Goal: Information Seeking & Learning: Learn about a topic

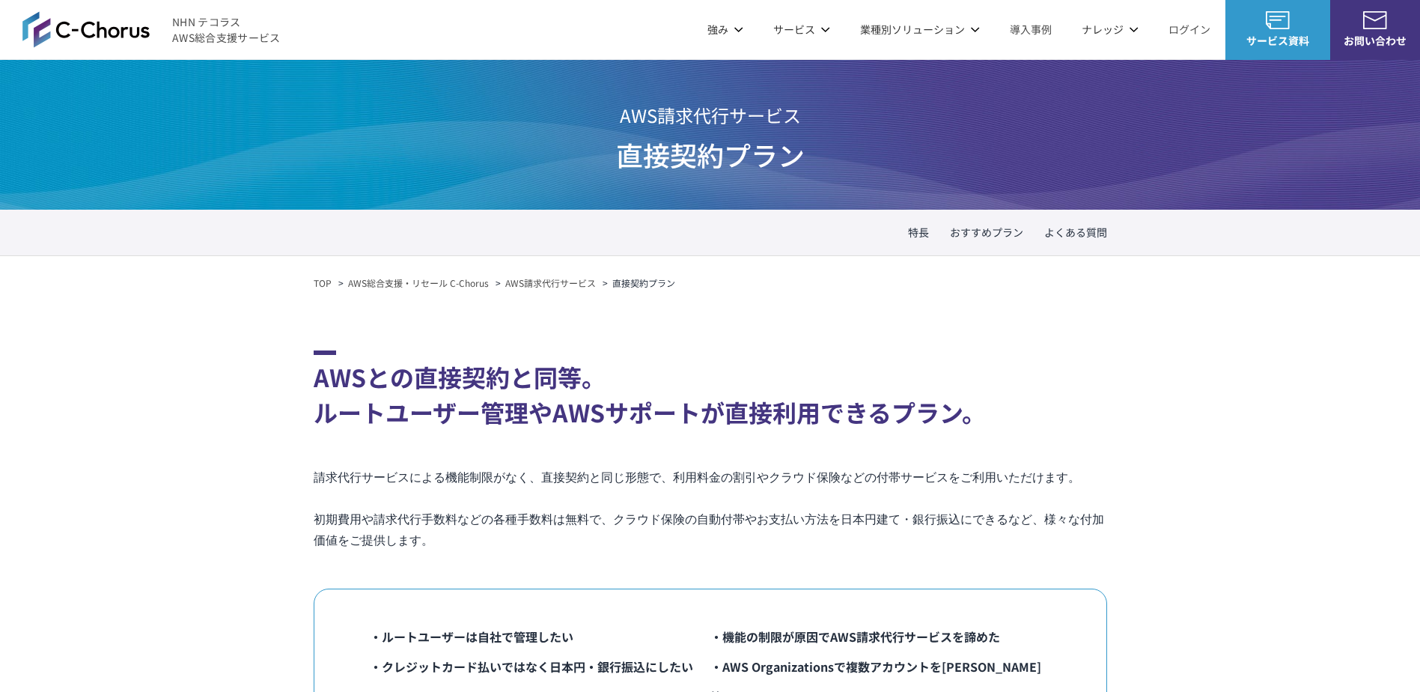
click at [538, 285] on link "AWS請求代行サービス" at bounding box center [550, 282] width 91 height 13
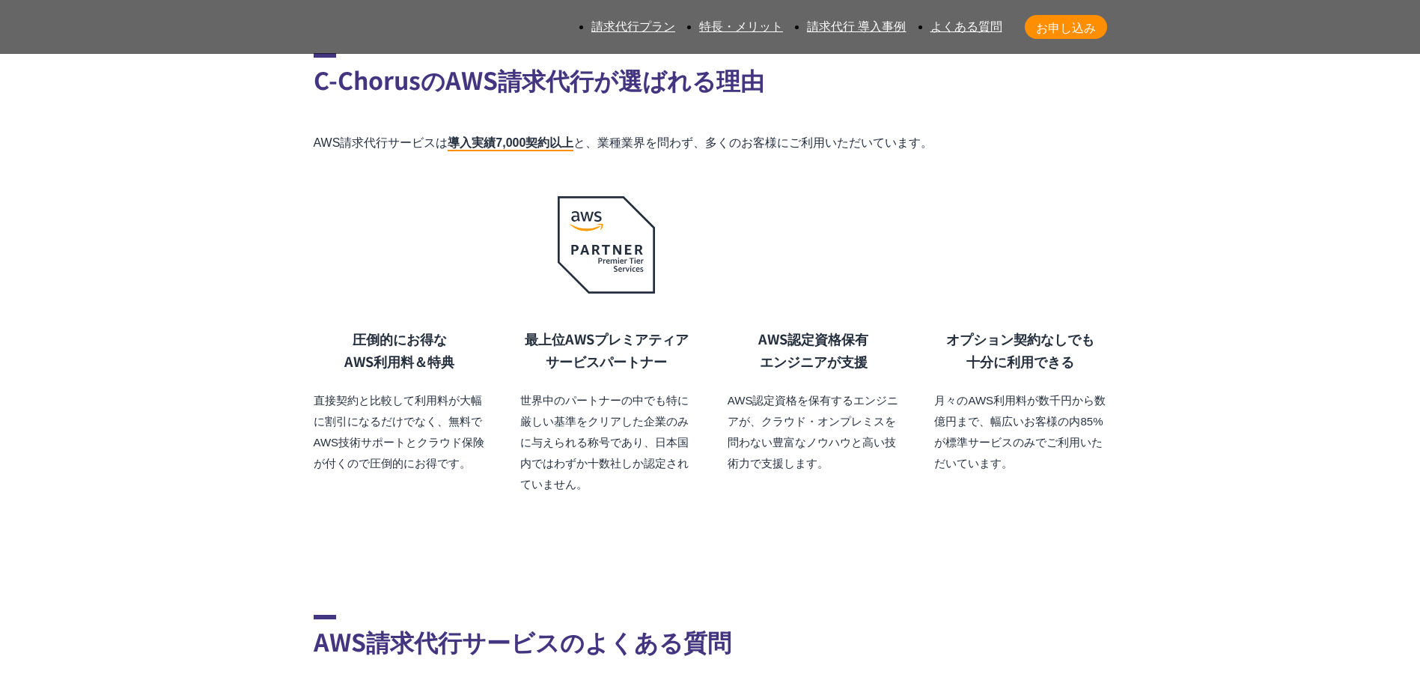
scroll to position [10631, 0]
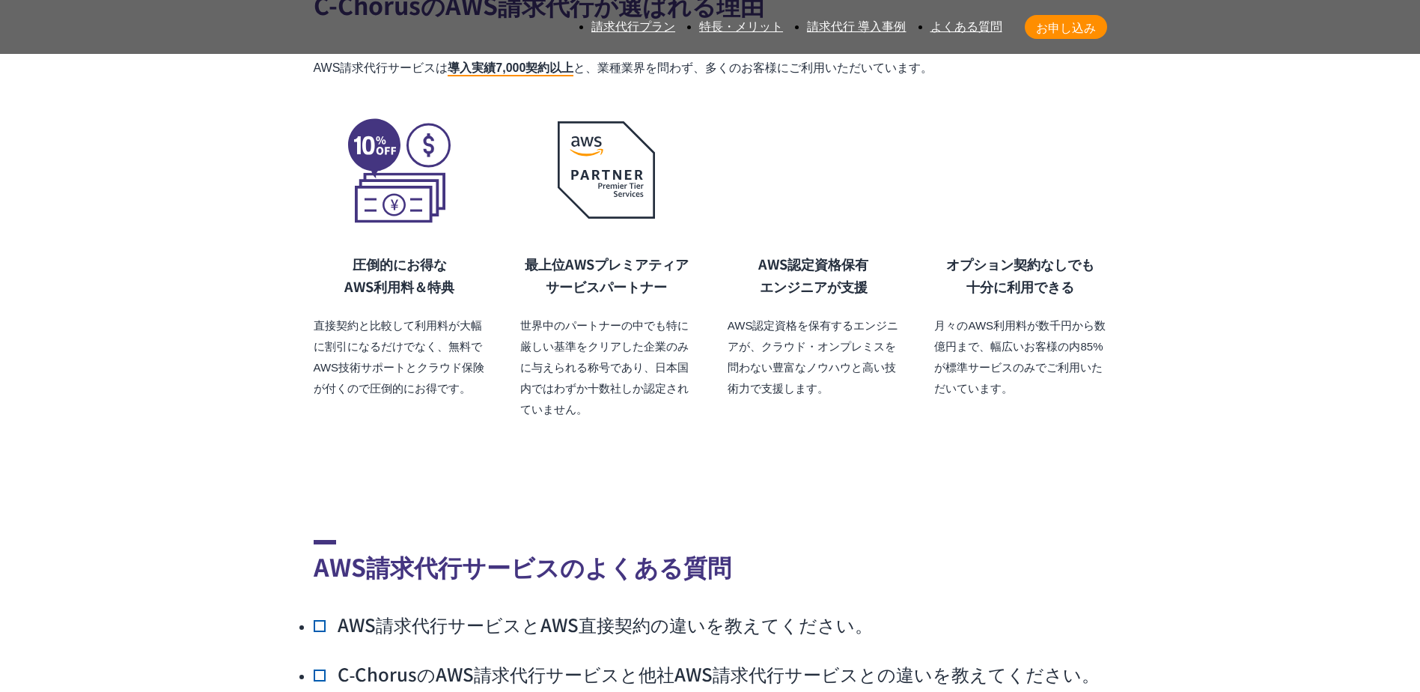
click at [325, 611] on h3 "AWS請求代行サービスとAWS直接契約の違いを教えてください。" at bounding box center [593, 624] width 559 height 27
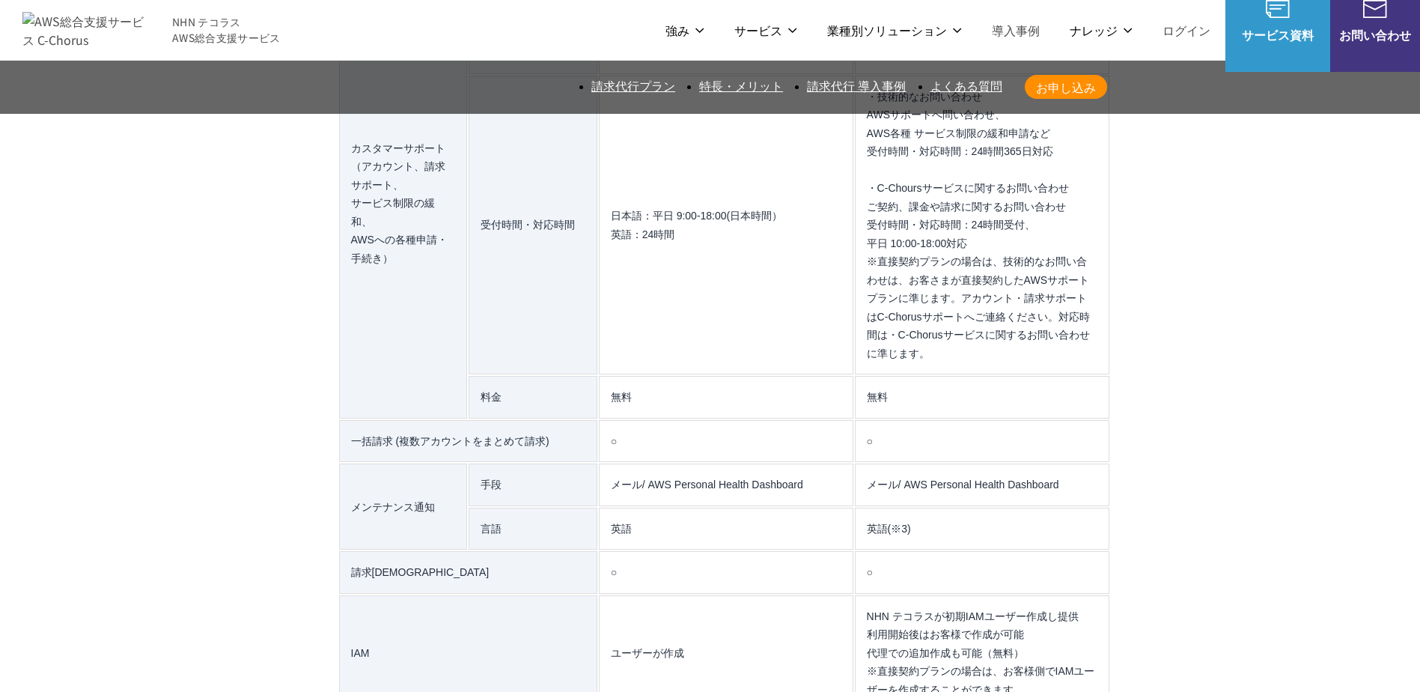
scroll to position [12803, 0]
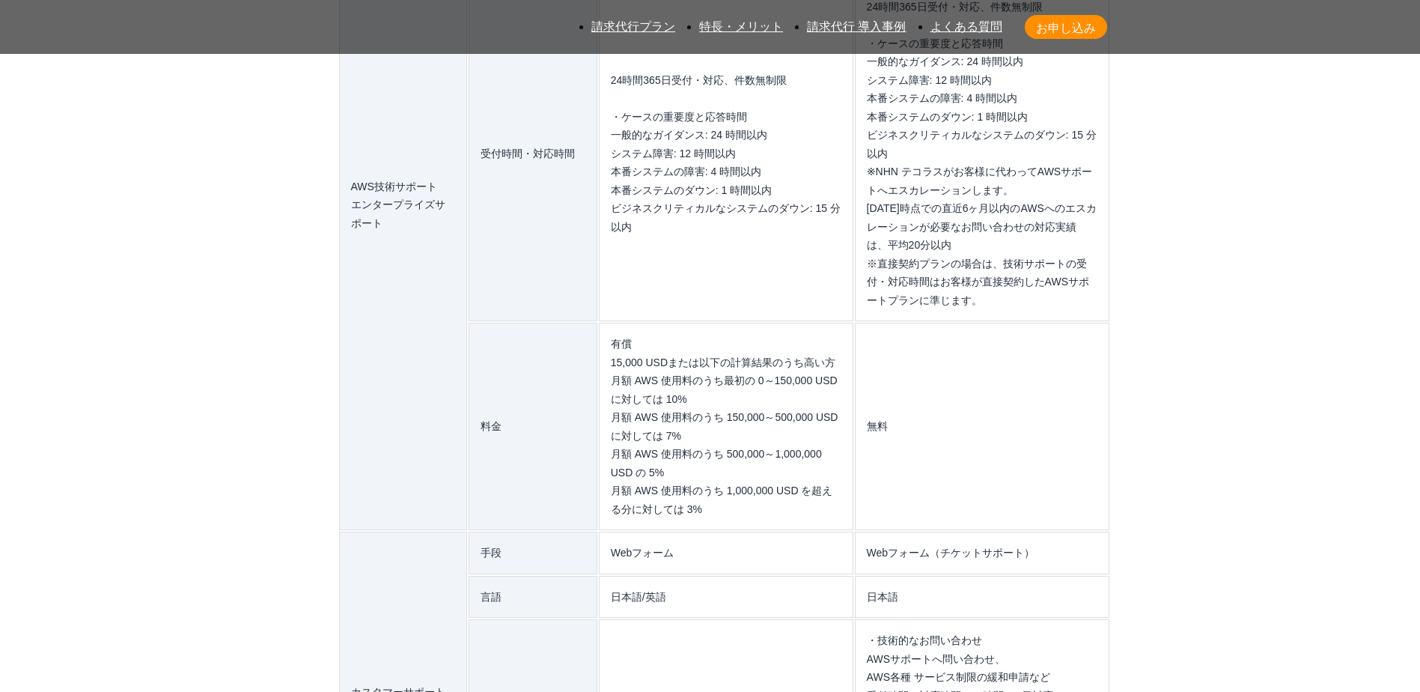
scroll to position [12952, 0]
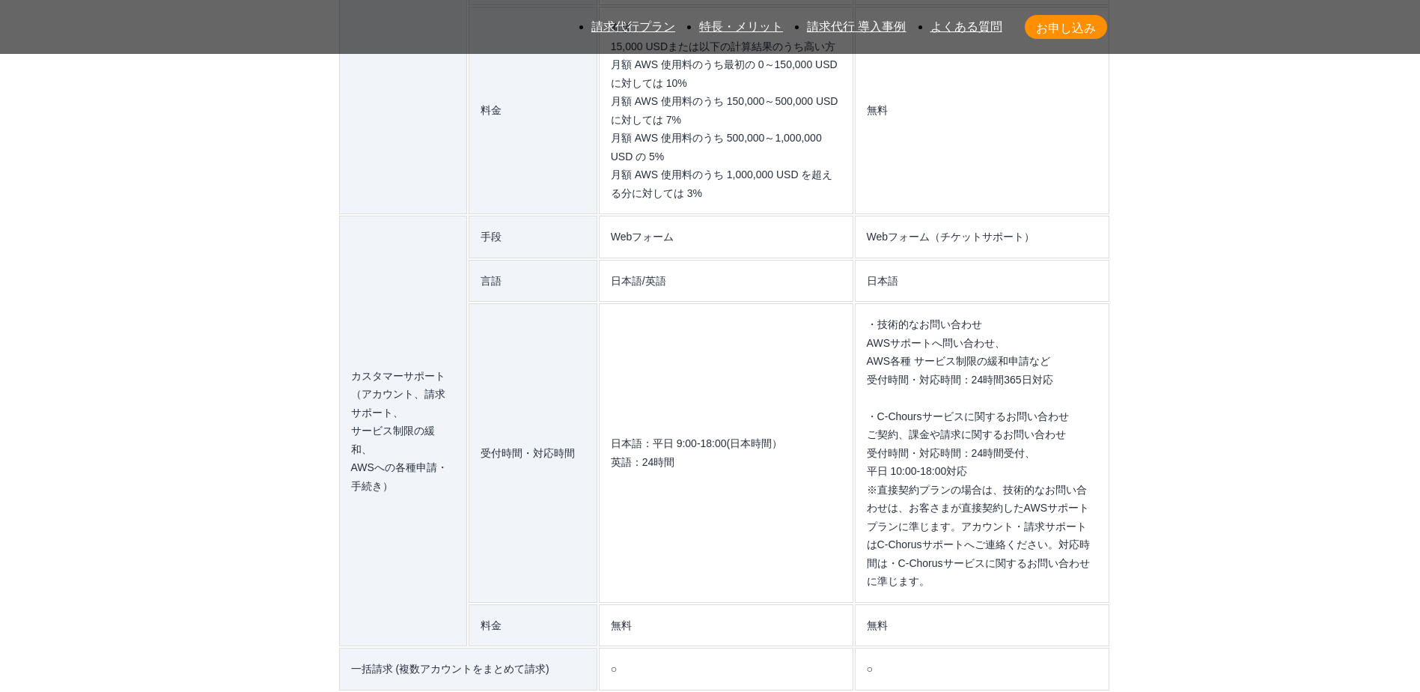
scroll to position [13252, 0]
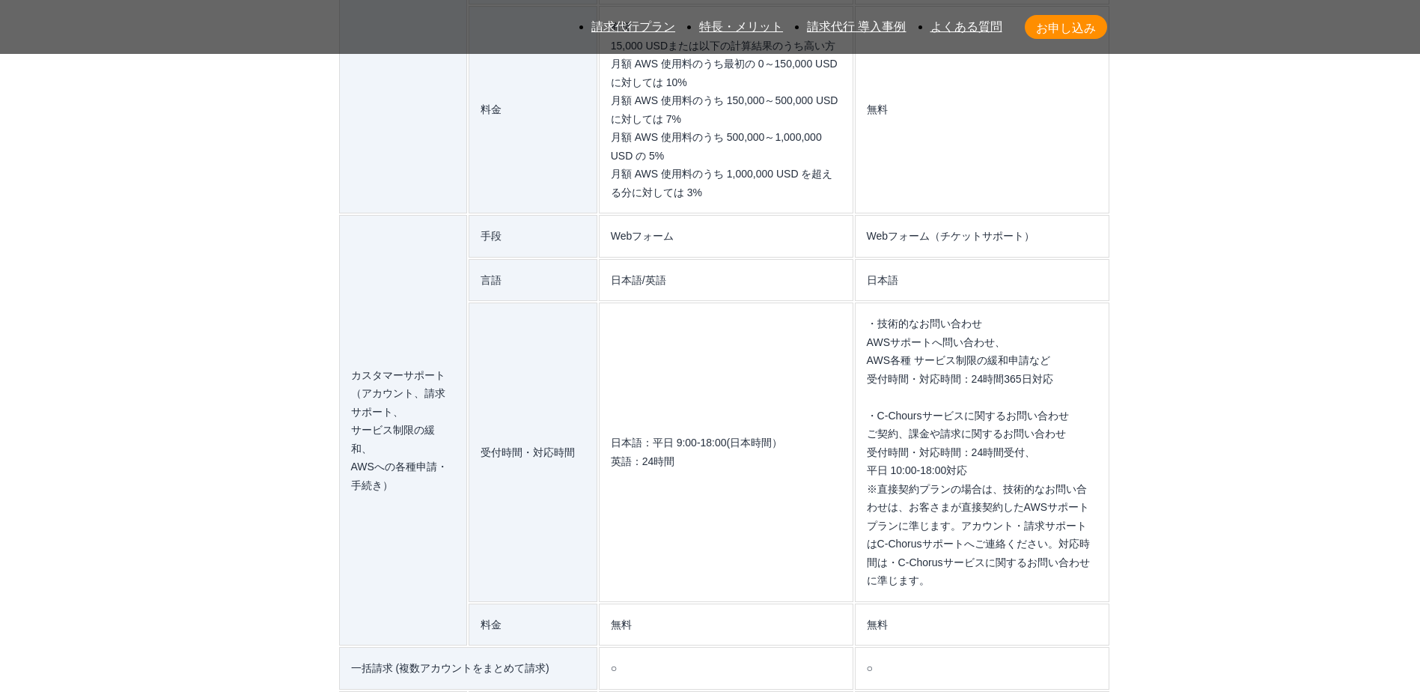
drag, startPoint x: 497, startPoint y: 366, endPoint x: 335, endPoint y: 366, distance: 162.5
copy p "AWSのパートナープログラム"
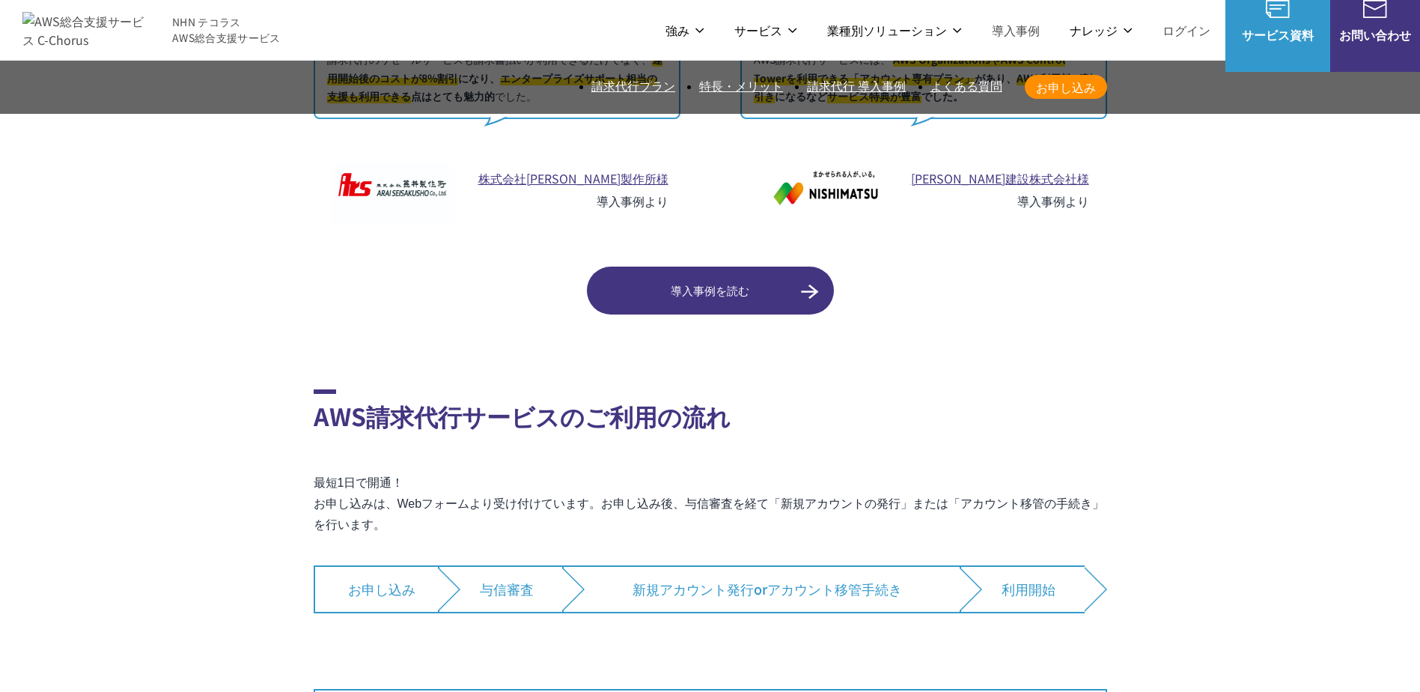
scroll to position [10182, 0]
